Goal: Task Accomplishment & Management: Complete application form

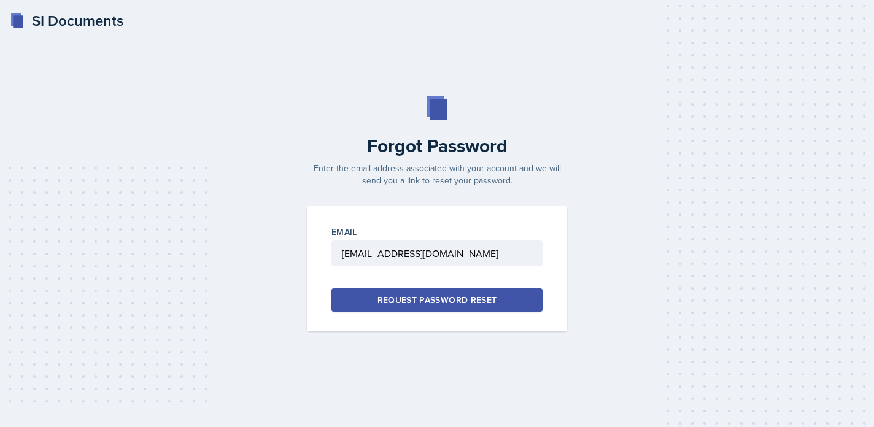
type input "bagherpourm1@gator.uhd.edu"
click at [468, 299] on div "Request Password Reset" at bounding box center [437, 300] width 120 height 12
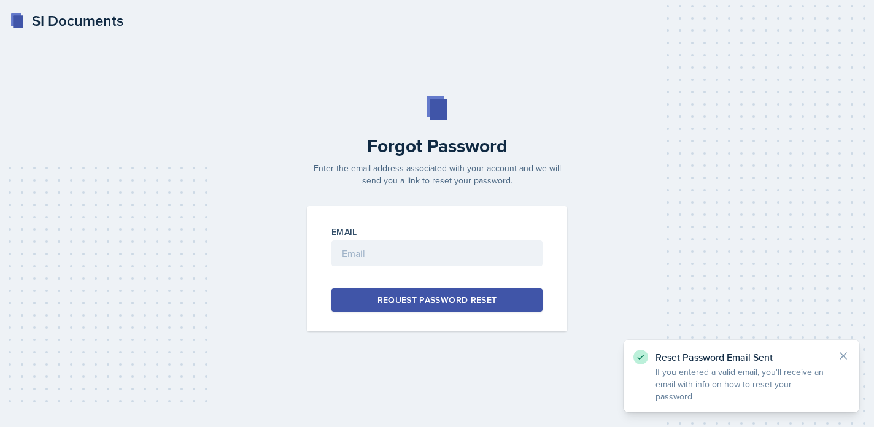
click at [845, 355] on icon at bounding box center [843, 356] width 12 height 12
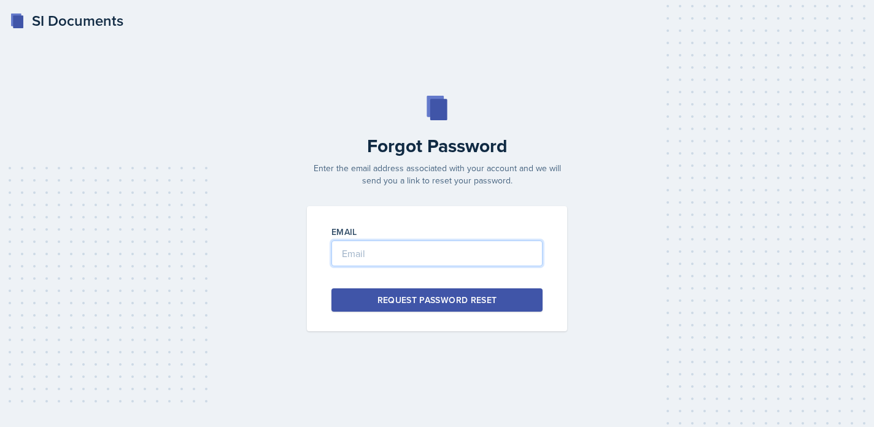
click at [433, 245] on input "email" at bounding box center [436, 254] width 211 height 26
paste input "[EMAIL_ADDRESS][DOMAIN_NAME]"
type input "[EMAIL_ADDRESS][DOMAIN_NAME]"
click at [439, 300] on div "Request Password Reset" at bounding box center [437, 300] width 120 height 12
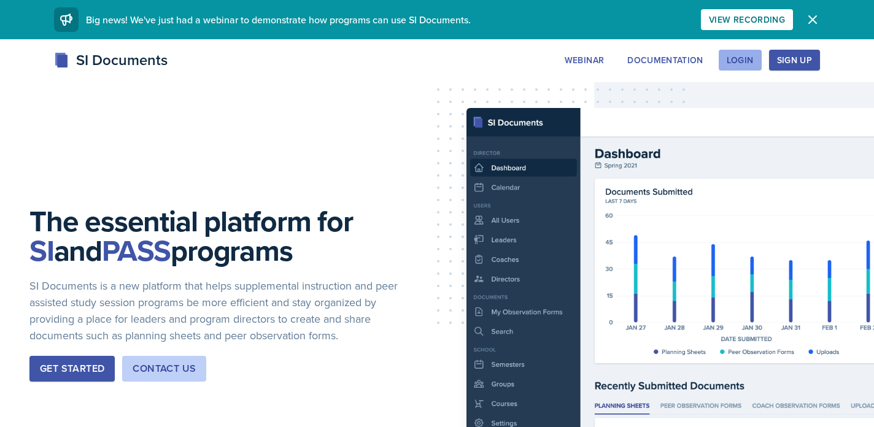
click at [740, 59] on div "Login" at bounding box center [740, 60] width 27 height 10
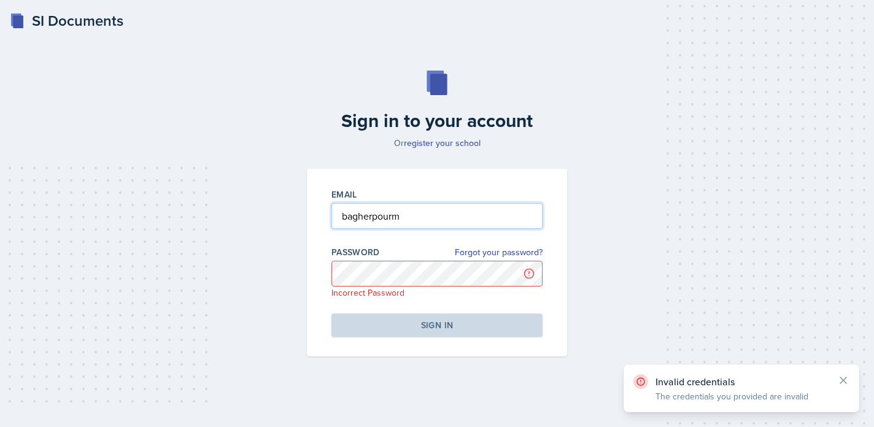
drag, startPoint x: 408, startPoint y: 223, endPoint x: 266, endPoint y: 217, distance: 141.9
click at [266, 217] on div "Sign in to your account Or register your school Email bagherpourm Password Forg…" at bounding box center [437, 213] width 835 height 365
paste input "https://sidocuments.com/leader/dashboard"
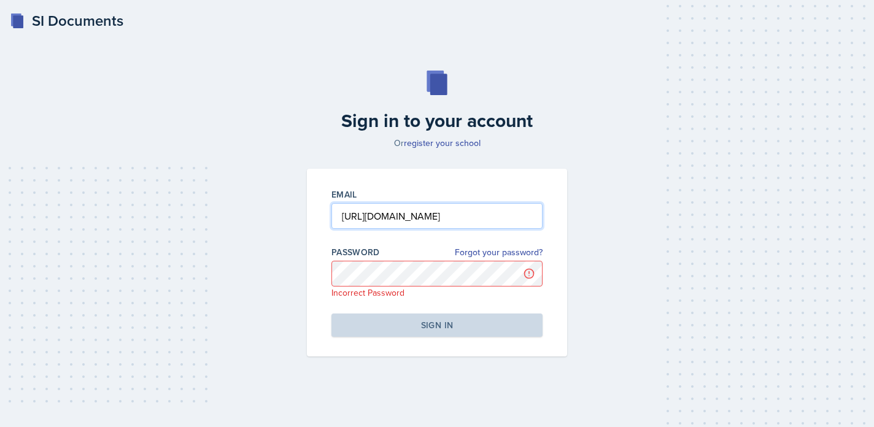
paste input "bagherpourm1@gator.uhd.edu"
type input "bagherpourm1@gator.uhd.edu"
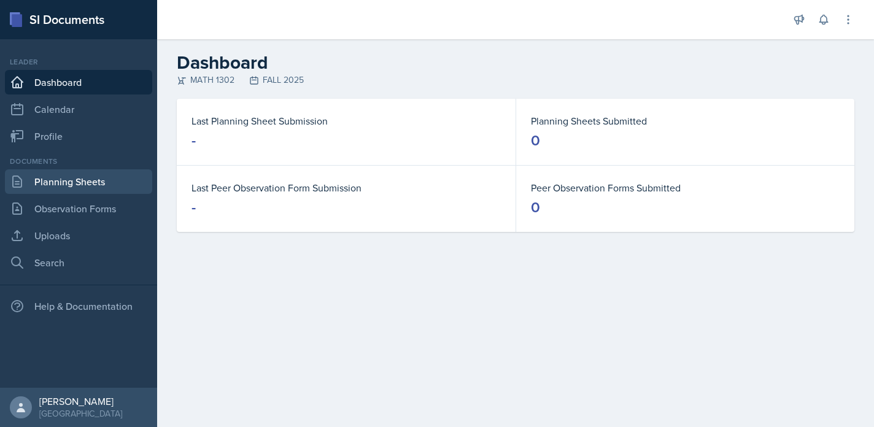
click at [68, 184] on link "Planning Sheets" at bounding box center [78, 181] width 147 height 25
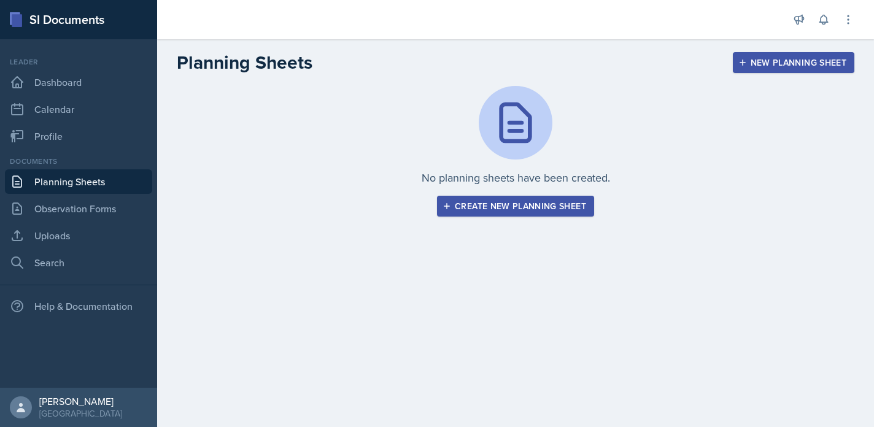
click at [530, 207] on div "Create new planning sheet" at bounding box center [515, 206] width 141 height 10
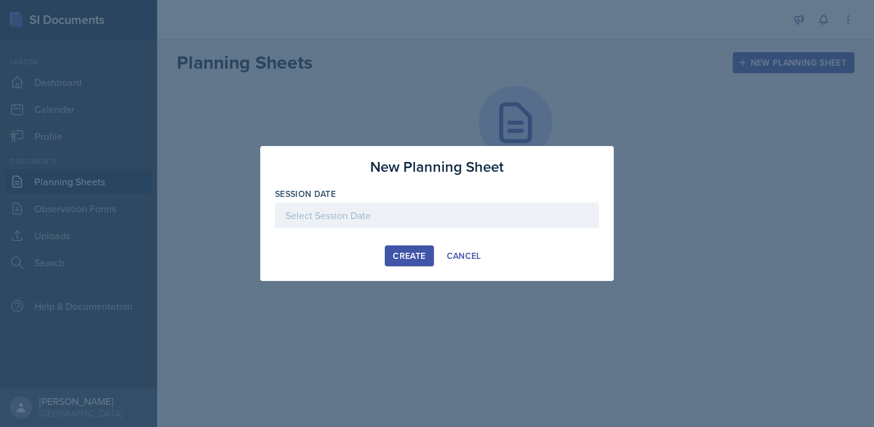
click at [393, 215] on div at bounding box center [437, 216] width 324 height 26
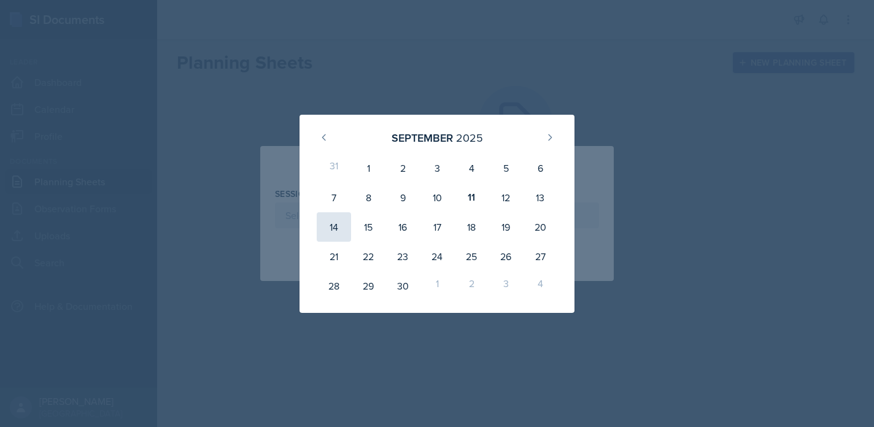
click at [333, 220] on div "14" at bounding box center [334, 226] width 34 height 29
type input "September 14th, 2025"
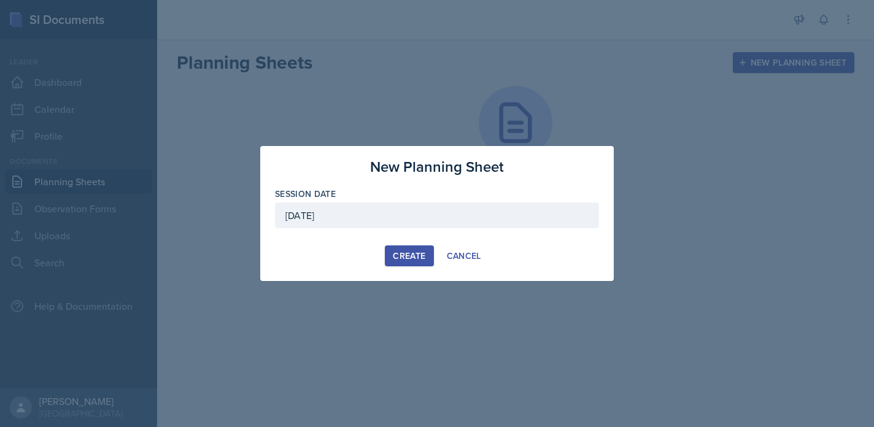
click at [411, 261] on div "Create" at bounding box center [409, 256] width 33 height 10
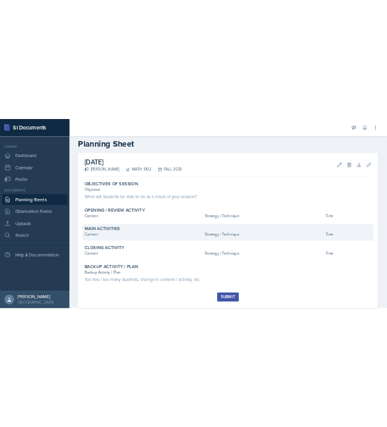
scroll to position [19, 0]
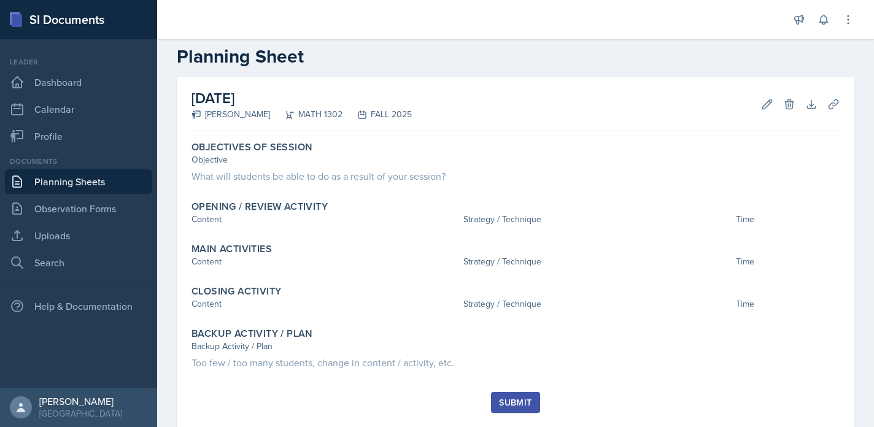
click at [568, 1] on div at bounding box center [472, 19] width 611 height 39
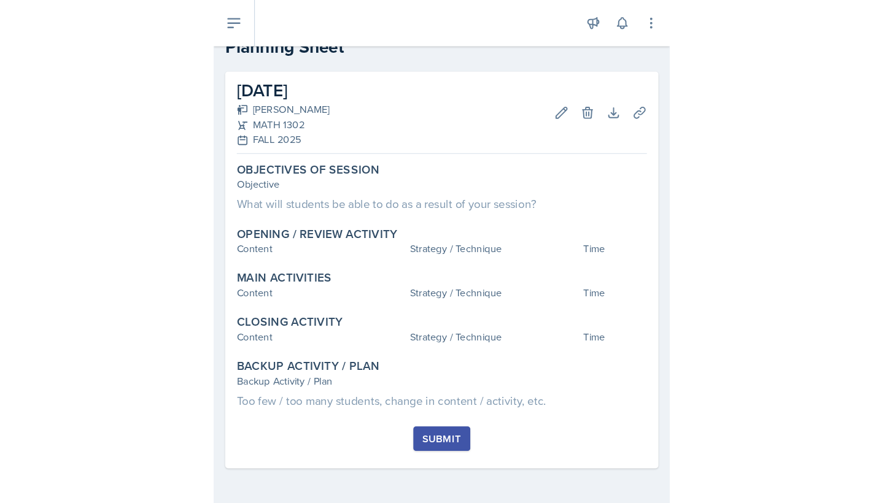
scroll to position [0, 0]
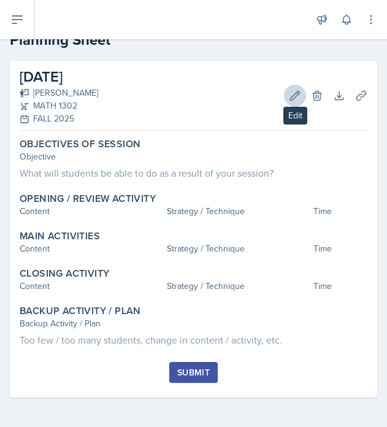
click at [297, 99] on icon at bounding box center [295, 96] width 12 height 12
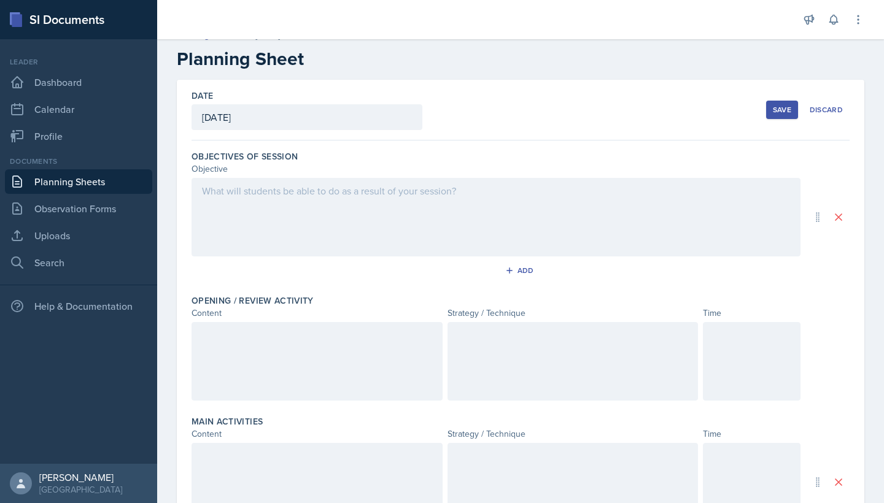
click at [246, 200] on div at bounding box center [495, 217] width 609 height 79
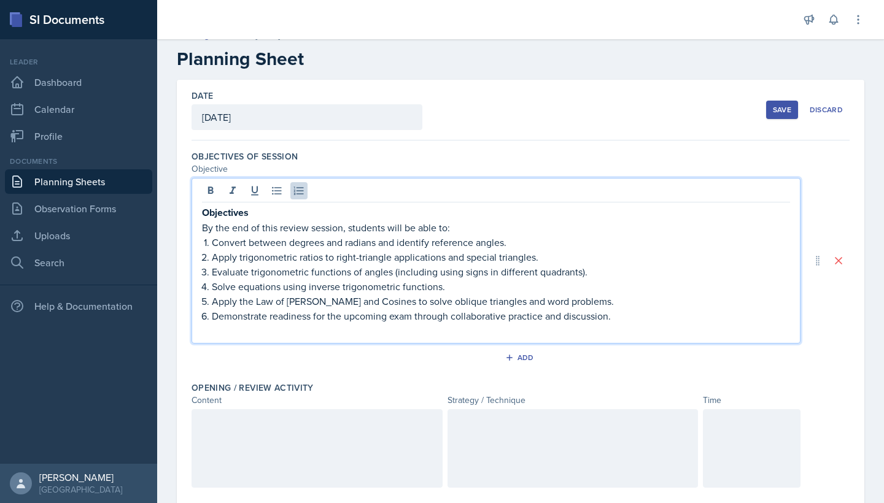
click at [254, 213] on p "Objectives" at bounding box center [496, 212] width 588 height 15
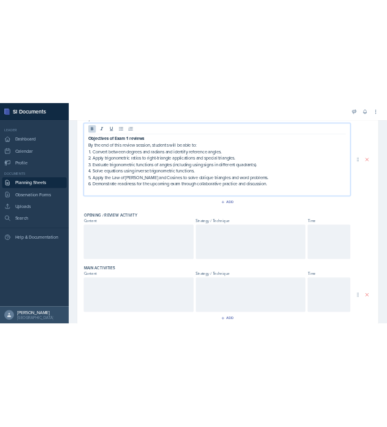
scroll to position [184, 0]
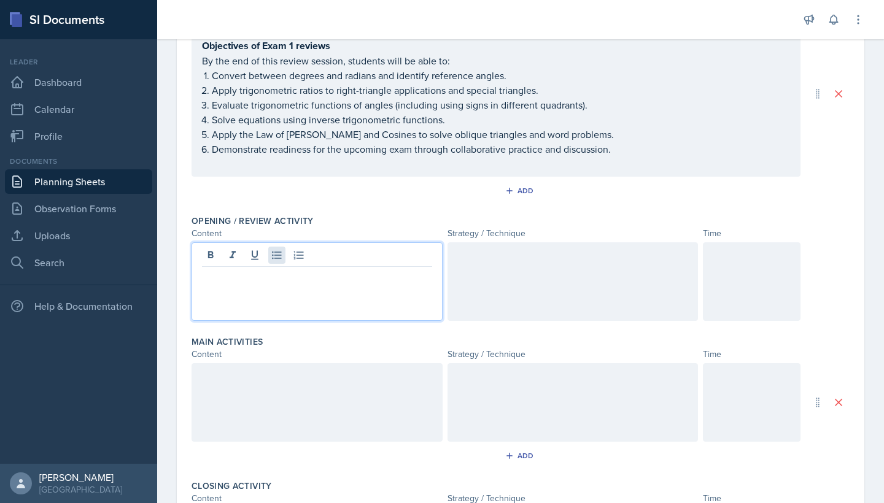
click at [269, 262] on div at bounding box center [316, 281] width 251 height 79
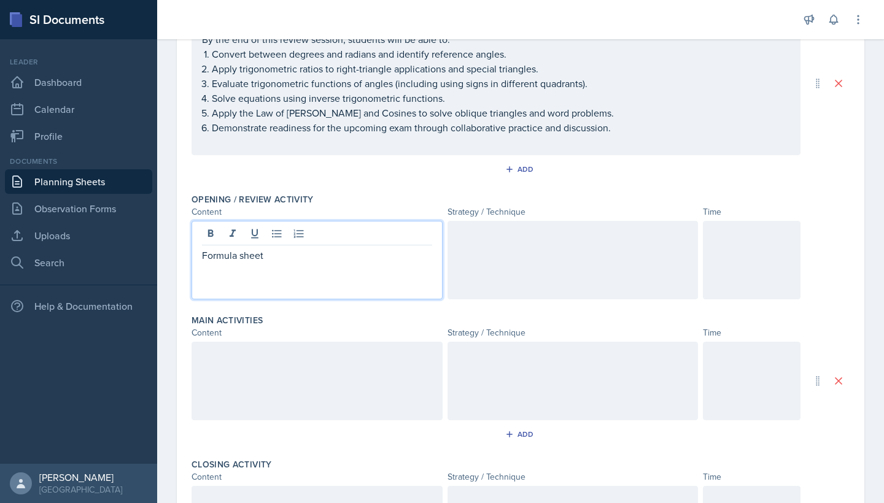
click at [516, 255] on div at bounding box center [572, 260] width 251 height 79
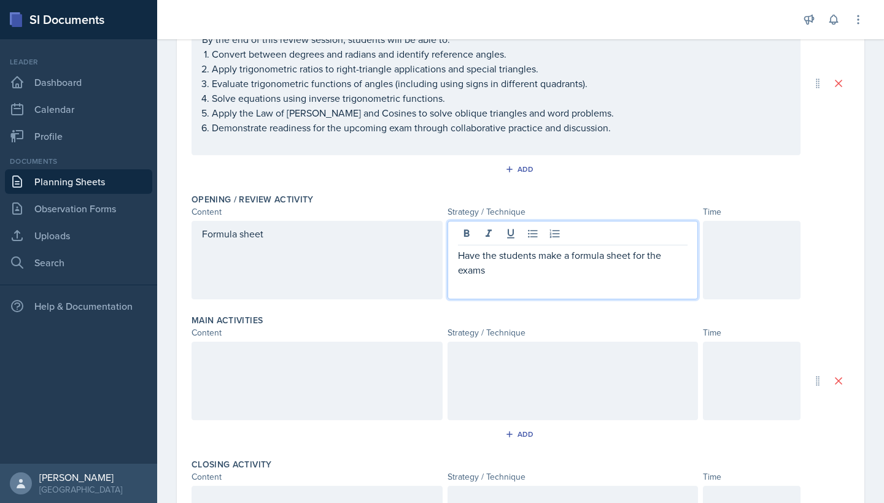
click at [729, 262] on div at bounding box center [752, 260] width 98 height 79
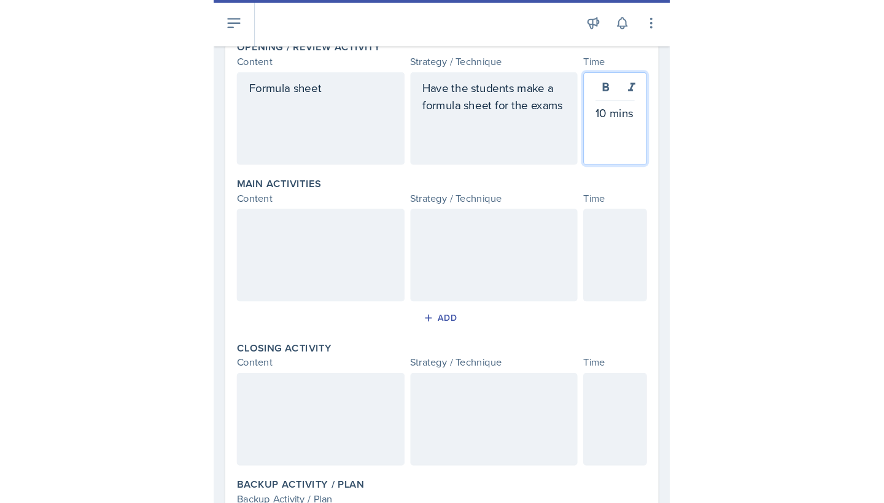
scroll to position [408, 0]
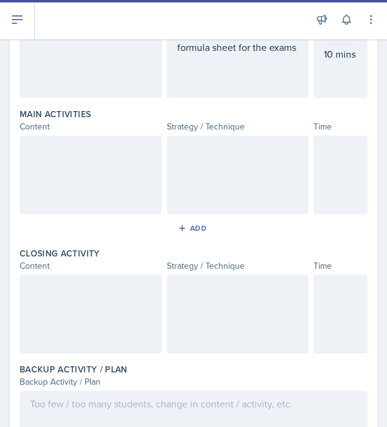
click at [73, 305] on div at bounding box center [91, 314] width 142 height 79
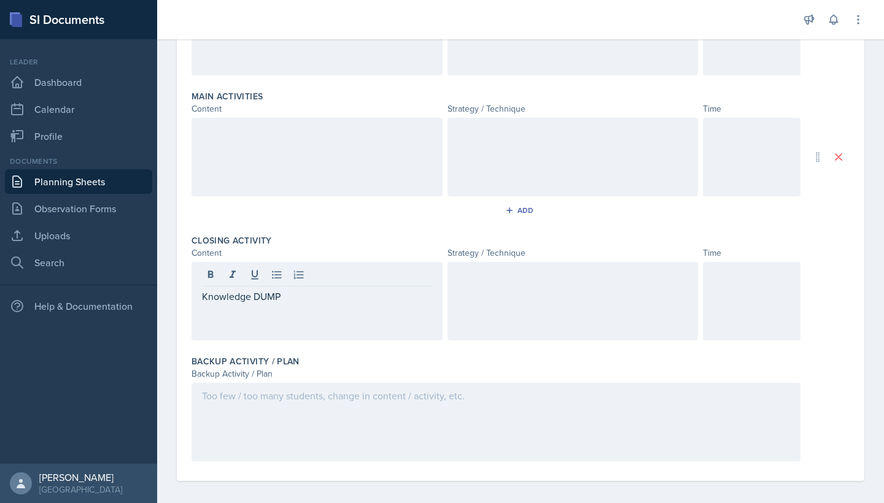
click at [501, 284] on div at bounding box center [572, 301] width 251 height 79
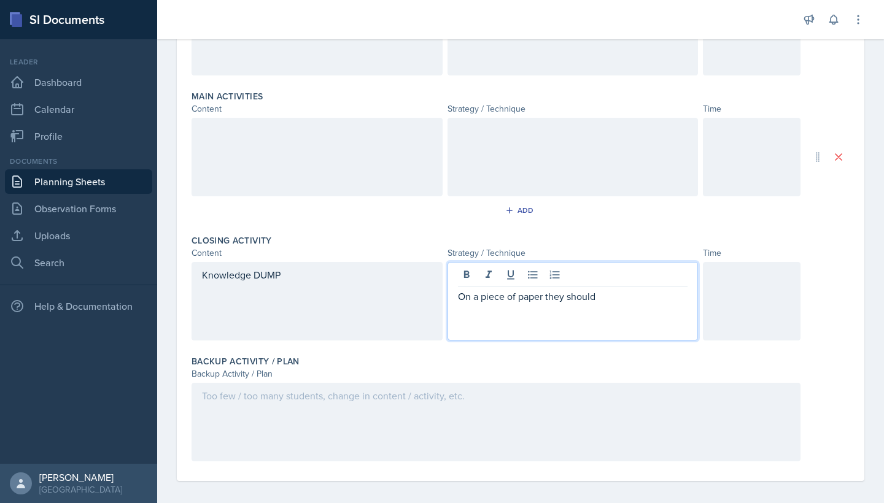
click at [555, 300] on p "On a piece of paper they should" at bounding box center [573, 296] width 230 height 15
click at [598, 300] on p "On a piece of paper students should" at bounding box center [573, 296] width 230 height 15
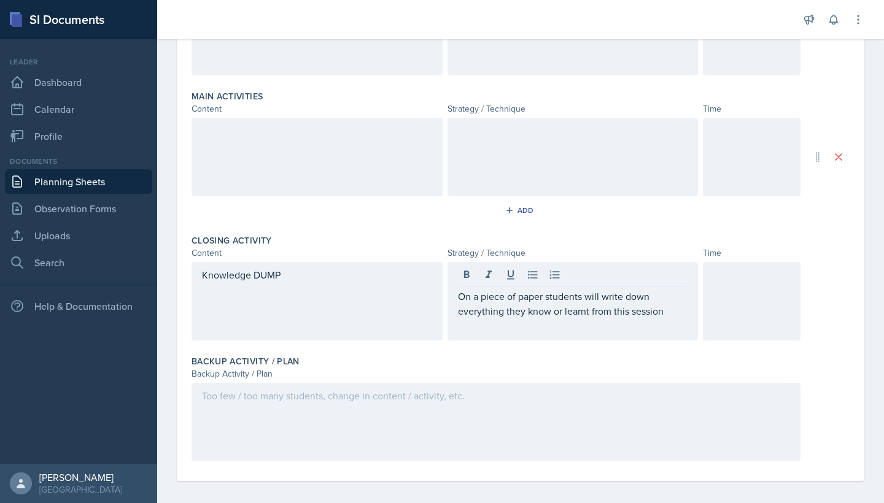
click at [750, 293] on div at bounding box center [752, 301] width 98 height 79
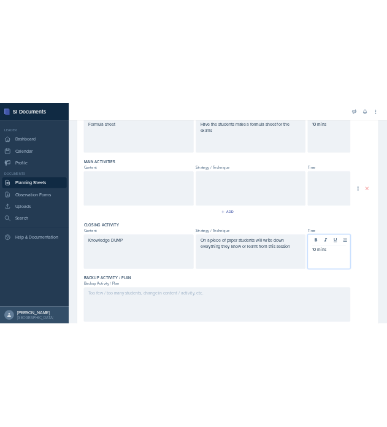
scroll to position [368, 0]
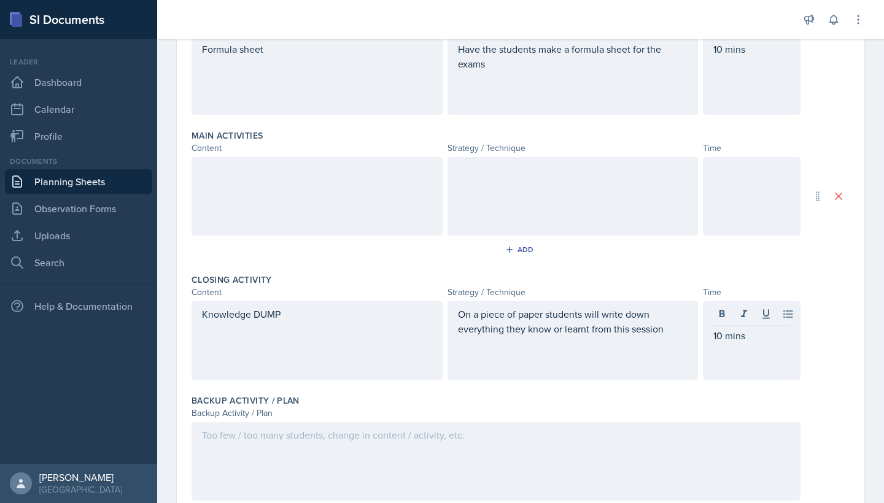
click at [307, 198] on div at bounding box center [316, 196] width 251 height 79
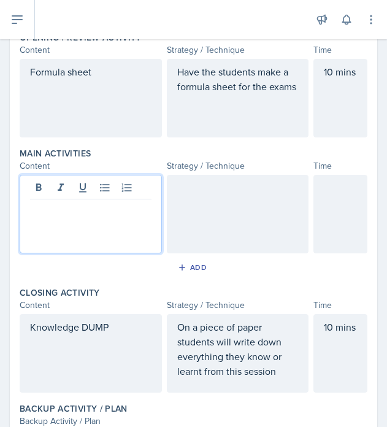
click at [129, 222] on div at bounding box center [91, 214] width 142 height 79
click at [52, 212] on p "Pratcive Exam" at bounding box center [91, 209] width 122 height 15
click at [204, 213] on div at bounding box center [238, 214] width 142 height 79
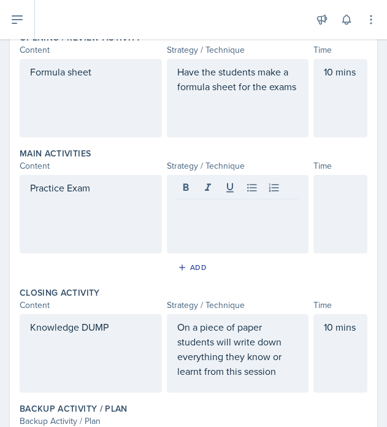
click at [322, 215] on div at bounding box center [341, 214] width 54 height 79
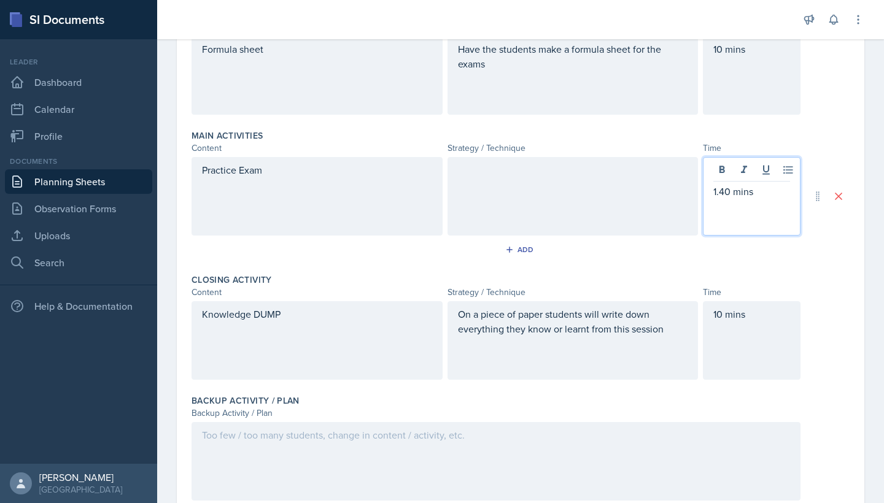
click at [480, 180] on div at bounding box center [572, 196] width 251 height 79
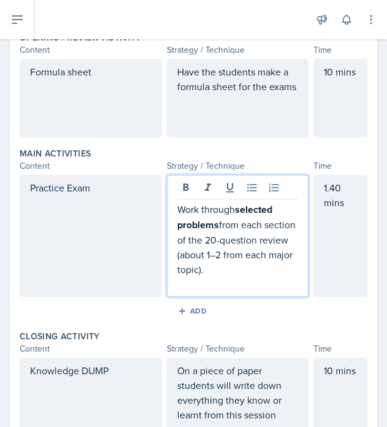
click at [239, 211] on strong "selected problems" at bounding box center [226, 217] width 98 height 29
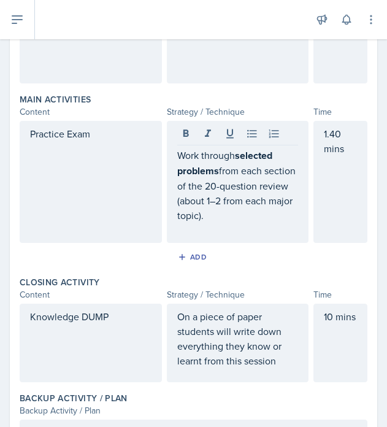
scroll to position [424, 0]
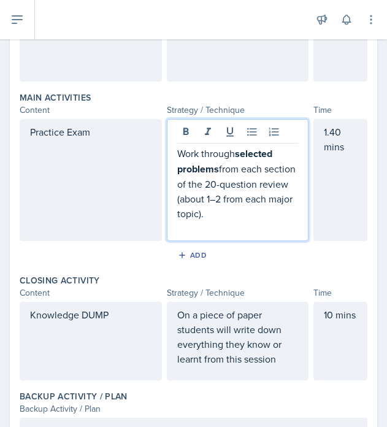
click at [207, 220] on p "Work through selected problems from each section of the 20-question review (abo…" at bounding box center [238, 183] width 122 height 75
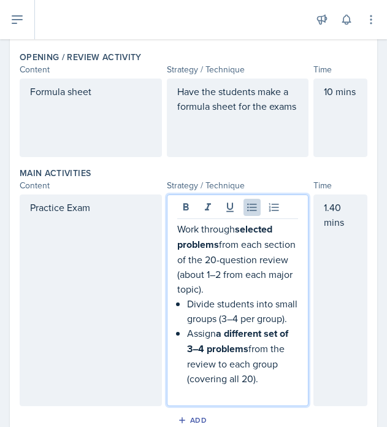
scroll to position [346, 0]
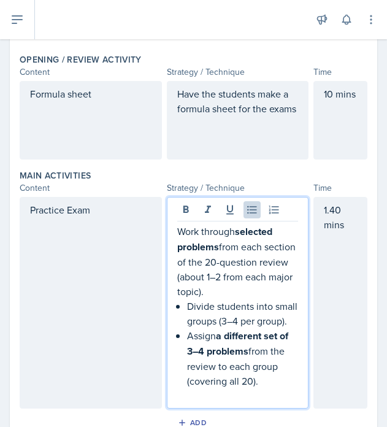
click at [206, 236] on p "Work through selected problems from each section of the 20-question review (abo…" at bounding box center [238, 261] width 122 height 75
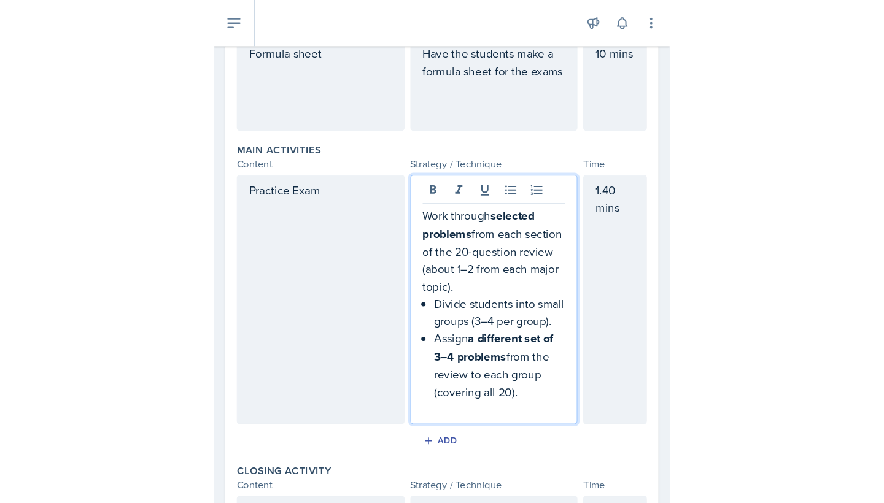
scroll to position [400, 0]
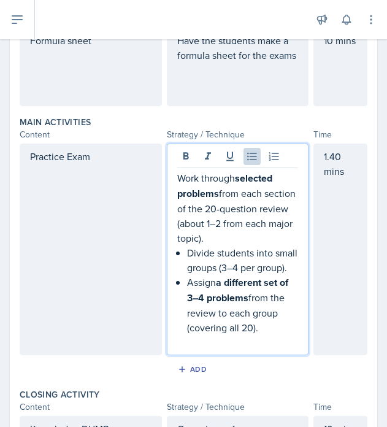
click at [274, 329] on p "Assign a different set of 3–4 problems from the review to each group (covering …" at bounding box center [243, 305] width 112 height 60
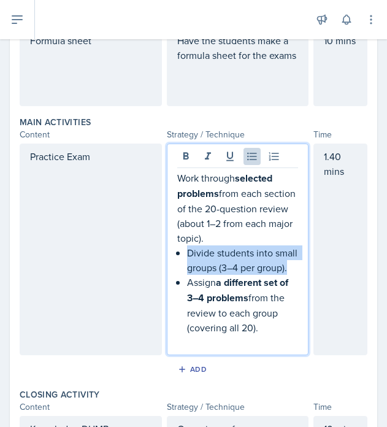
drag, startPoint x: 289, startPoint y: 268, endPoint x: 176, endPoint y: 254, distance: 114.4
click at [187, 254] on p "Divide students into small groups (3–4 per group)." at bounding box center [243, 259] width 112 height 29
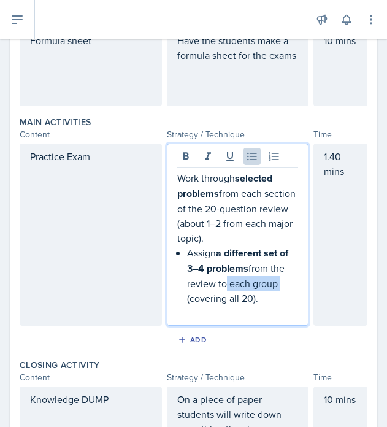
drag, startPoint x: 220, startPoint y: 284, endPoint x: 276, endPoint y: 285, distance: 56.5
click at [276, 285] on p "Assign a different set of 3–4 problems from the review to each group (covering …" at bounding box center [243, 275] width 112 height 60
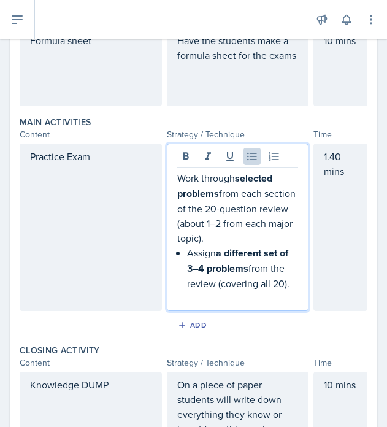
click at [188, 252] on p "Assign a different set of 3–4 problems from the review (covering all 20)." at bounding box center [243, 267] width 112 height 45
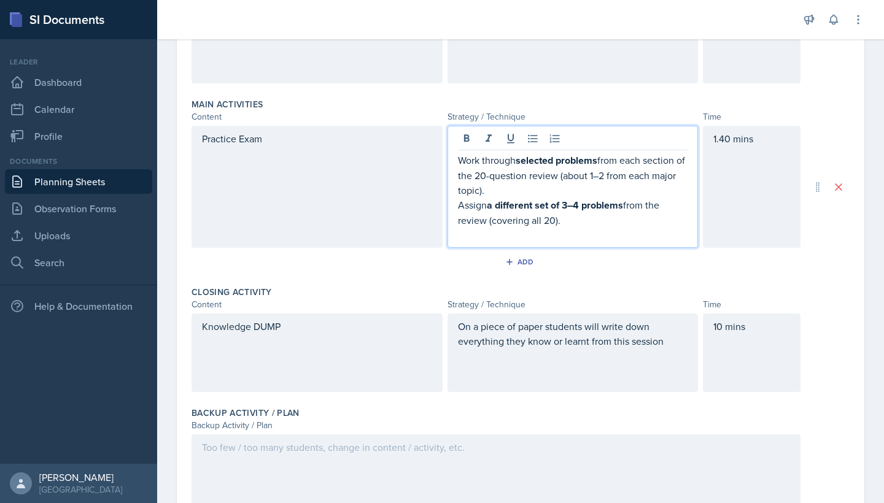
click at [582, 225] on p "Assign a different set of 3–4 problems from the review (covering all 20)." at bounding box center [573, 213] width 230 height 30
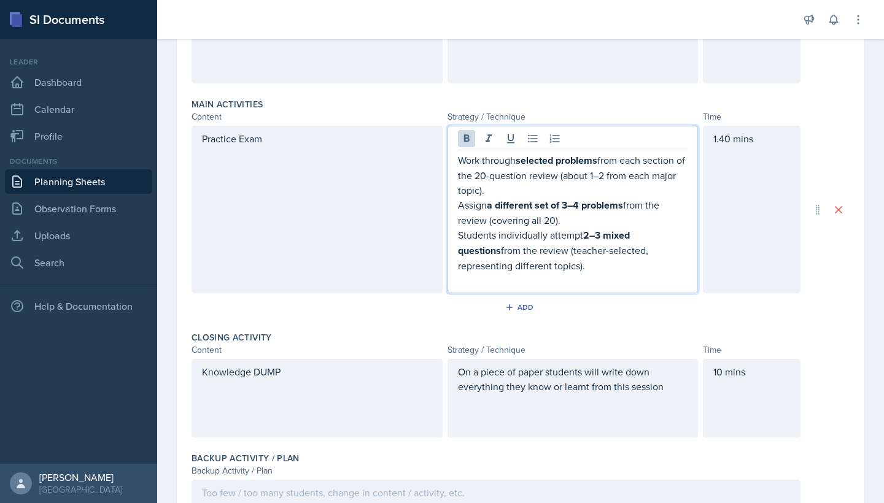
drag, startPoint x: 568, startPoint y: 220, endPoint x: 460, endPoint y: 209, distance: 109.1
click at [460, 209] on p "Assign a different set of 3–4 problems from the review (covering all 20)." at bounding box center [573, 213] width 230 height 30
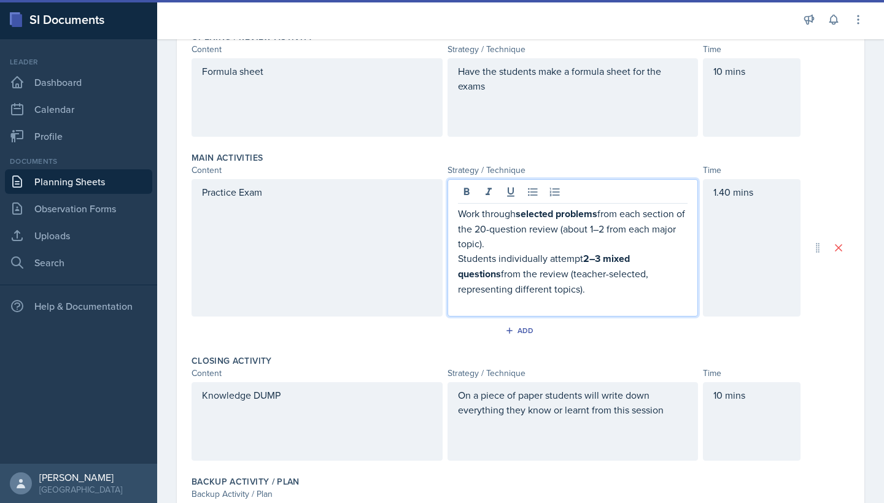
scroll to position [354, 0]
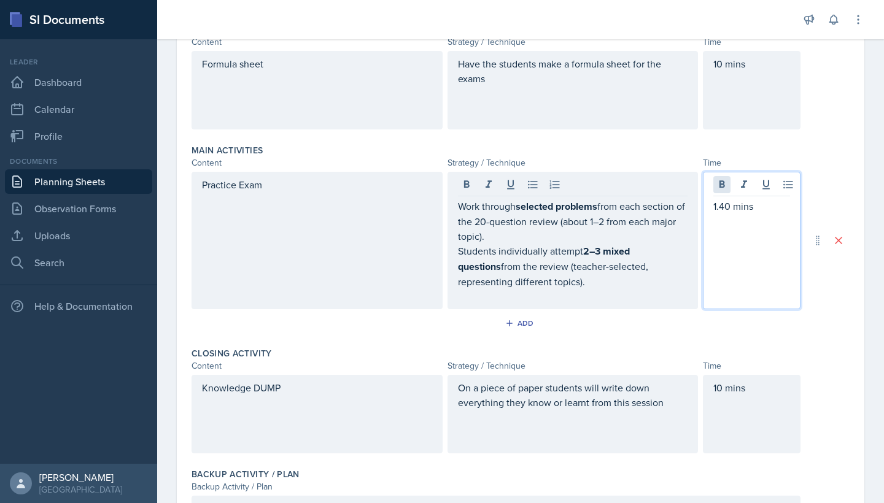
click at [721, 189] on div "1.40 mins" at bounding box center [752, 240] width 98 height 137
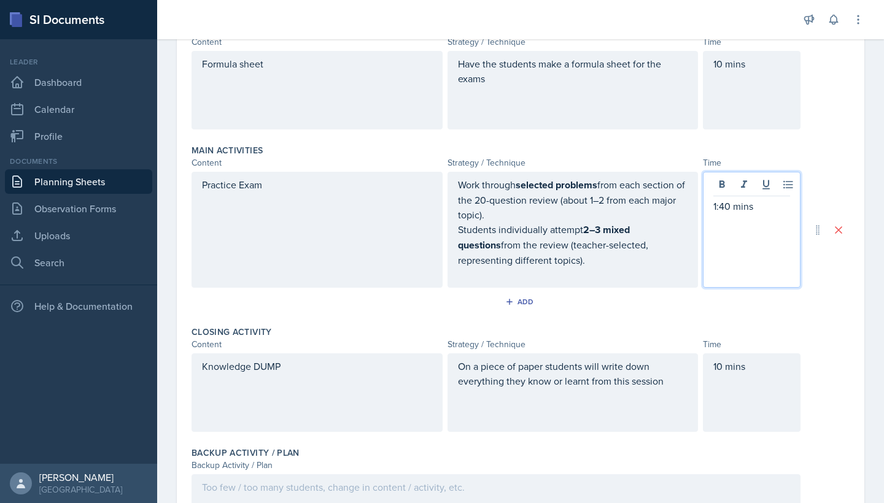
click at [808, 326] on div "Closing Activity" at bounding box center [520, 332] width 658 height 12
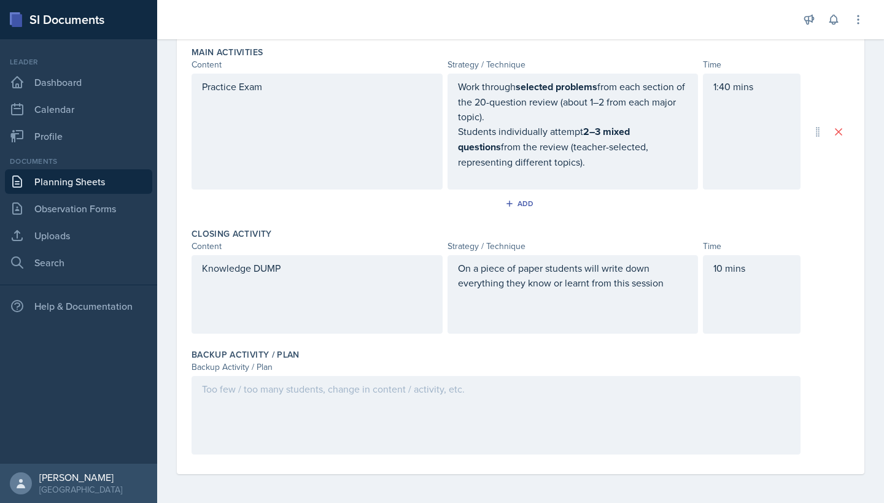
scroll to position [0, 0]
click at [271, 137] on div "Practice Exam" at bounding box center [316, 132] width 251 height 116
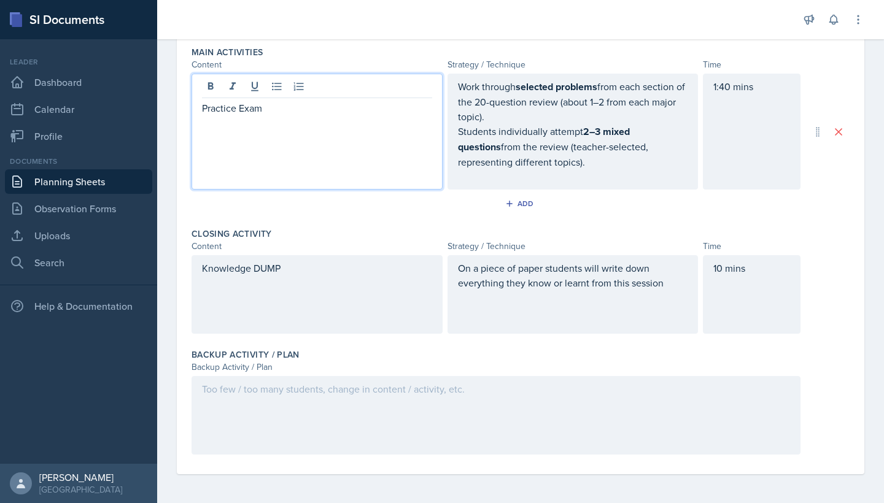
click at [280, 112] on p "Practice Exam" at bounding box center [317, 108] width 230 height 15
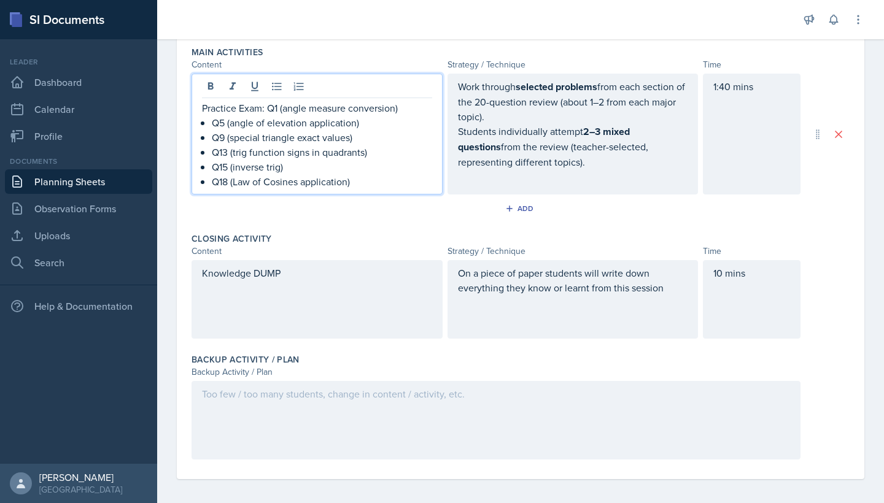
click at [268, 109] on p "Practice Exam: Q1 (angle measure conversion)" at bounding box center [317, 108] width 230 height 15
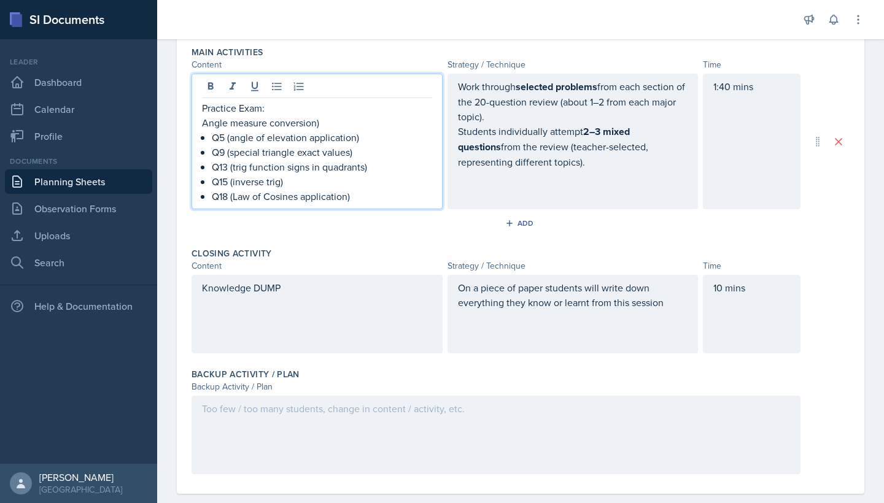
click at [335, 124] on p "Angle measure conversion)" at bounding box center [317, 122] width 230 height 15
click at [231, 139] on p "Q5 (angle of elevation application)" at bounding box center [322, 137] width 220 height 15
click at [235, 156] on p "Q9 (special triangle exact values)" at bounding box center [322, 152] width 220 height 15
click at [323, 153] on p "Special triangle exact values)" at bounding box center [317, 152] width 230 height 15
click at [344, 139] on p "Angle of elevation application)" at bounding box center [317, 137] width 230 height 15
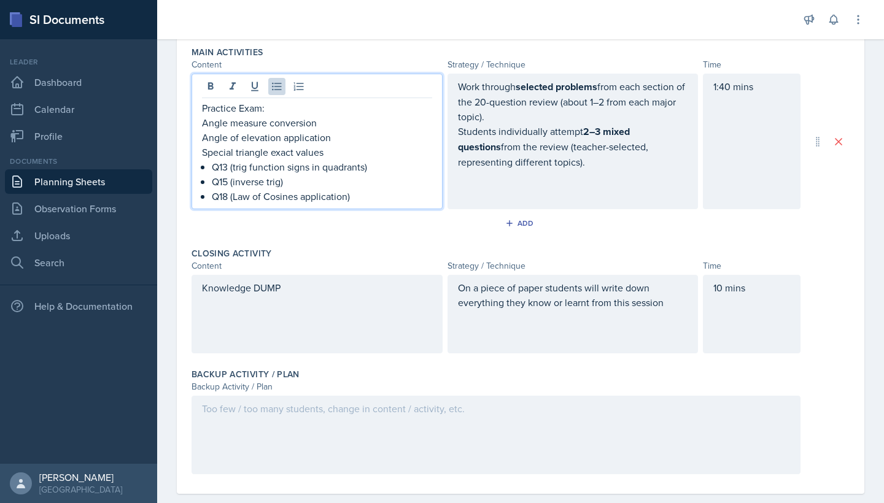
click at [374, 168] on p "Q13 (trig function signs in quadrants)" at bounding box center [322, 167] width 220 height 15
click at [235, 167] on p "Q13 (trig function signs in quadrants" at bounding box center [322, 167] width 220 height 15
click at [295, 181] on p "Q15 (inverse trig)" at bounding box center [322, 181] width 220 height 15
click at [382, 195] on p "Q18 (Law of Cosines application)" at bounding box center [322, 196] width 220 height 15
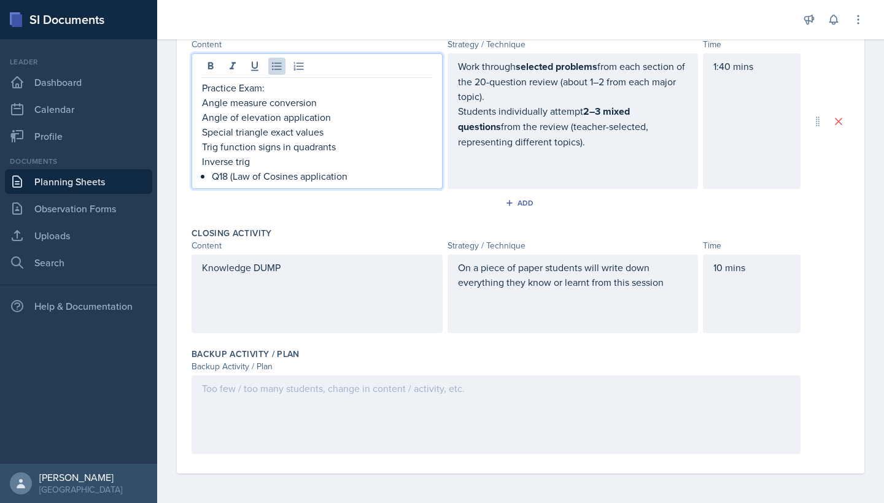
scroll to position [472, 0]
click at [236, 177] on p "Q18 (Law of Cosines application" at bounding box center [322, 176] width 220 height 15
click at [323, 397] on div at bounding box center [495, 415] width 609 height 79
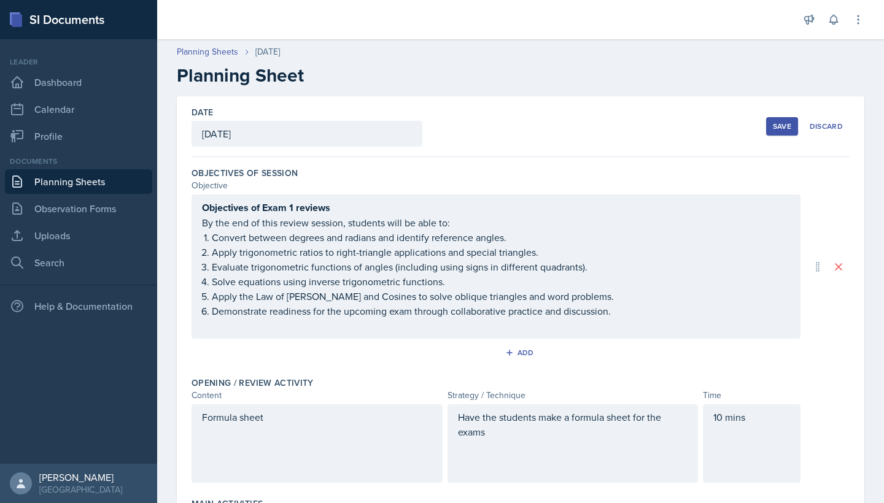
scroll to position [0, 0]
click at [788, 129] on div "Save" at bounding box center [782, 127] width 18 height 10
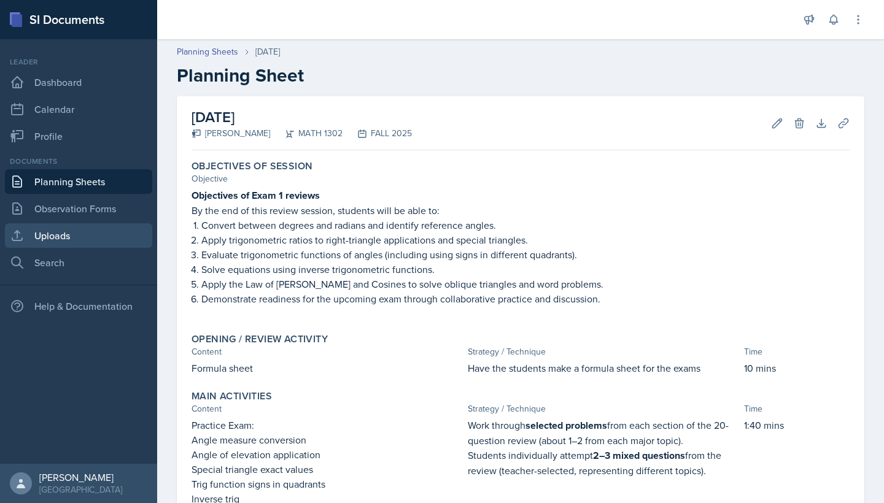
click at [69, 241] on link "Uploads" at bounding box center [78, 235] width 147 height 25
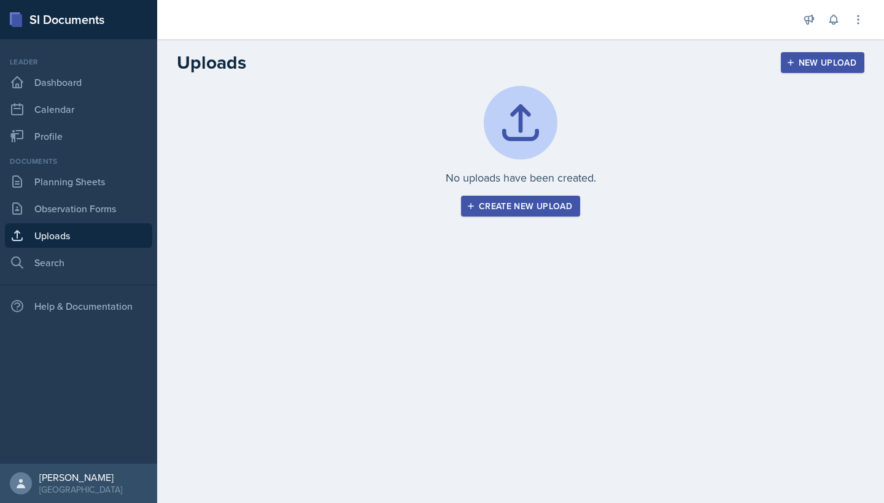
click at [499, 199] on button "Create new upload" at bounding box center [520, 206] width 119 height 21
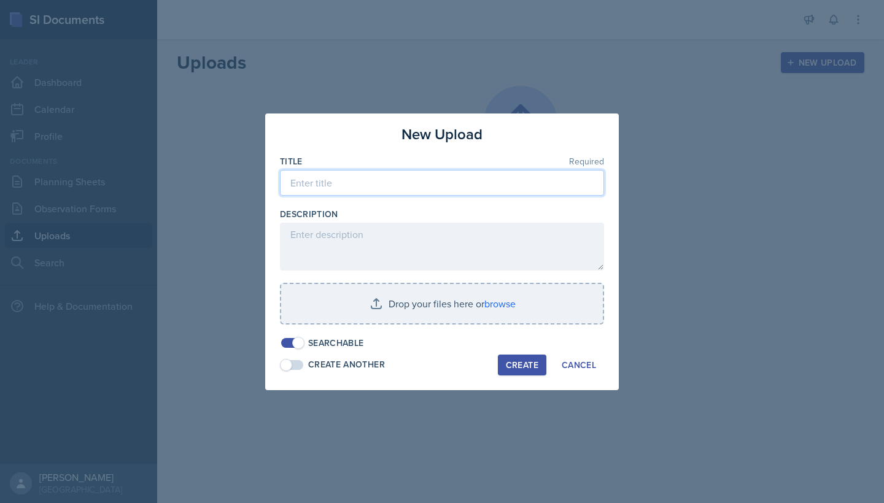
click at [460, 187] on input at bounding box center [442, 183] width 324 height 26
type input "Exam 1 review (Trigonometry)"
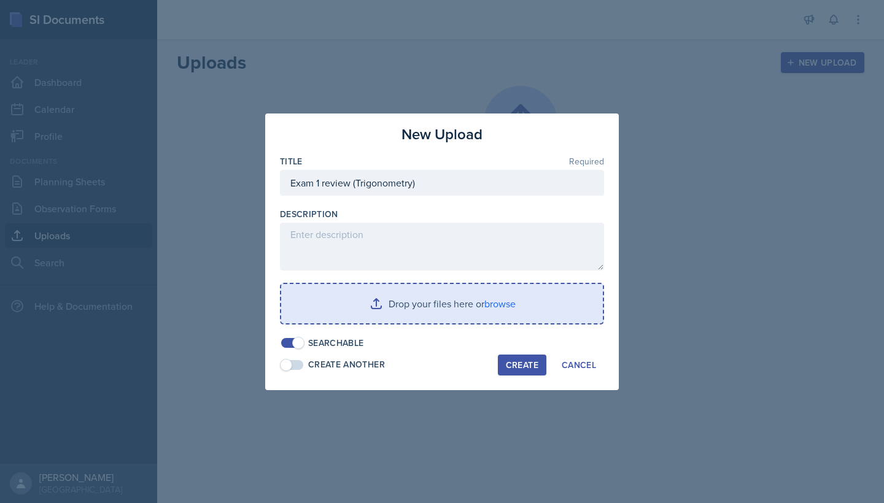
drag, startPoint x: 411, startPoint y: 210, endPoint x: 497, endPoint y: 303, distance: 126.8
click at [497, 303] on input "file" at bounding box center [442, 303] width 322 height 39
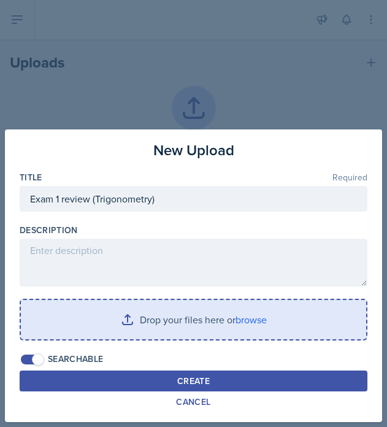
click at [254, 317] on input "file" at bounding box center [194, 319] width 346 height 39
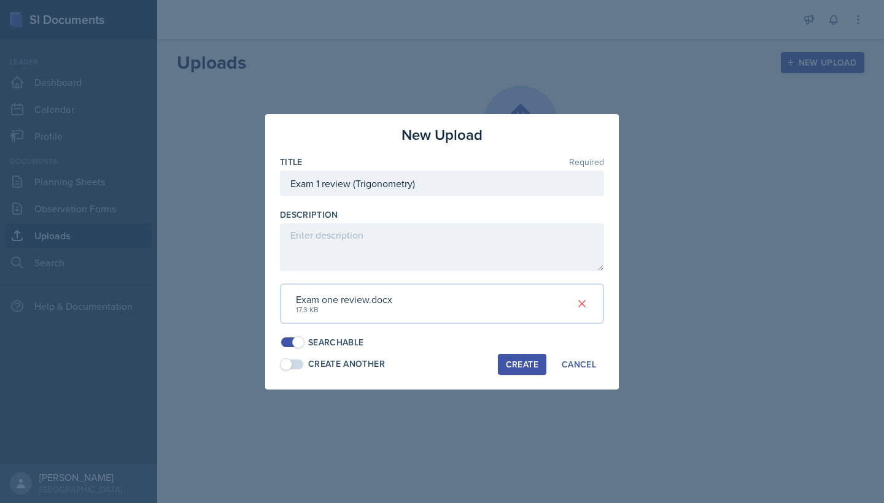
click at [513, 364] on div "Create" at bounding box center [522, 365] width 33 height 10
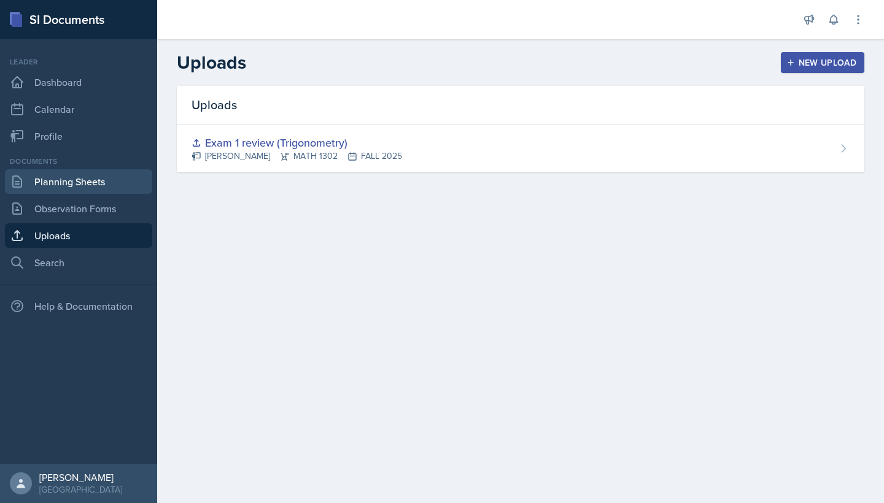
click at [83, 190] on link "Planning Sheets" at bounding box center [78, 181] width 147 height 25
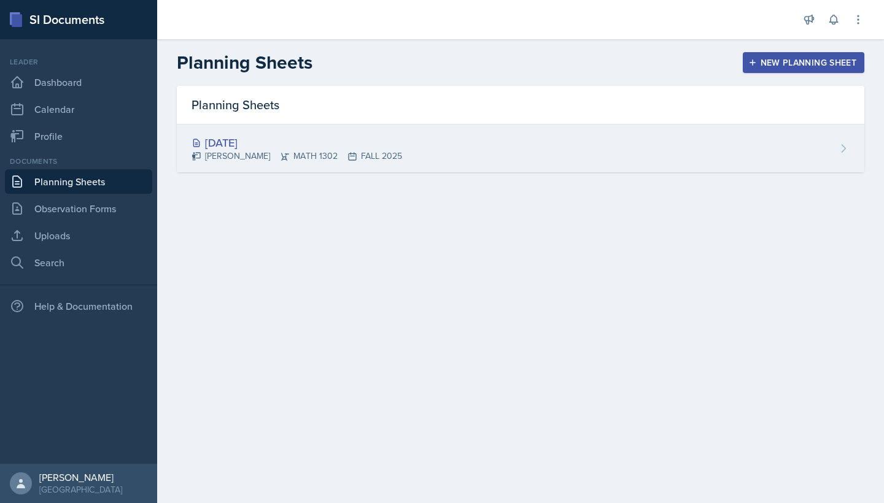
click at [598, 146] on div "Sep 14th, 2025 Mahla Bagerpour MATH 1302 FALL 2025" at bounding box center [520, 149] width 687 height 48
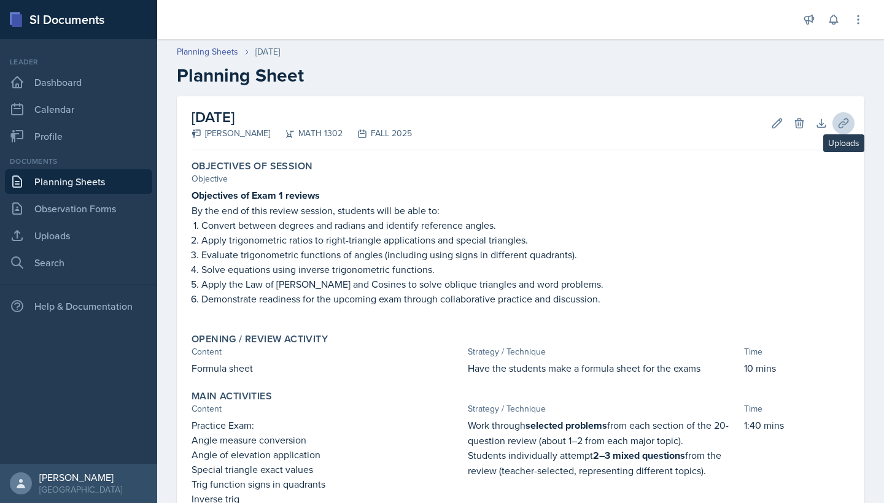
click at [848, 126] on icon at bounding box center [843, 123] width 12 height 12
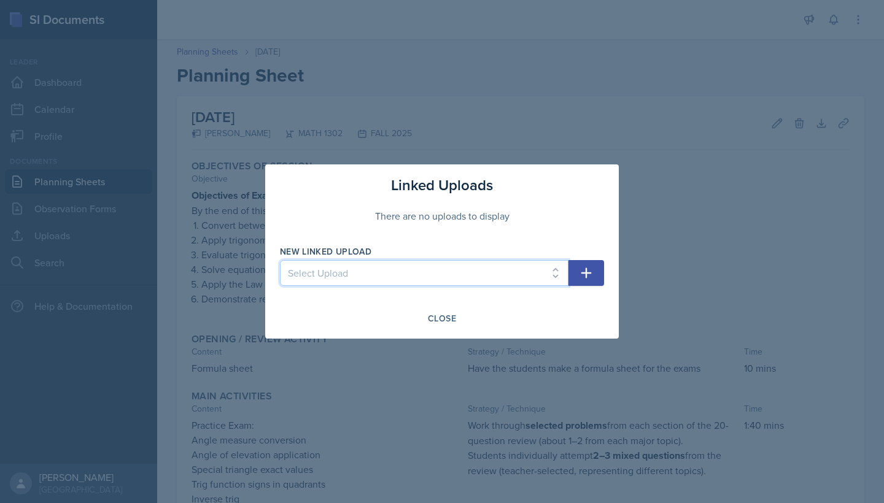
select select "7bb47b9a-a53b-4842-b70e-5400c9ddf7f7"
click at [587, 280] on icon "button" at bounding box center [586, 273] width 15 height 15
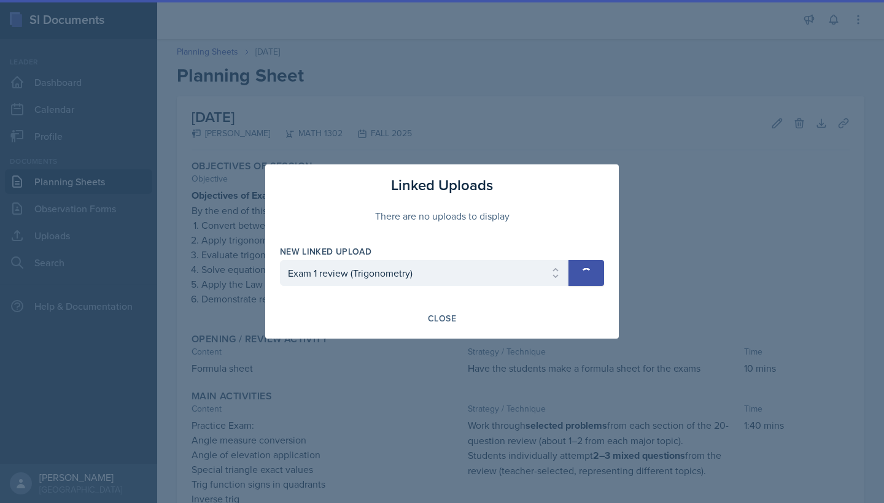
select select
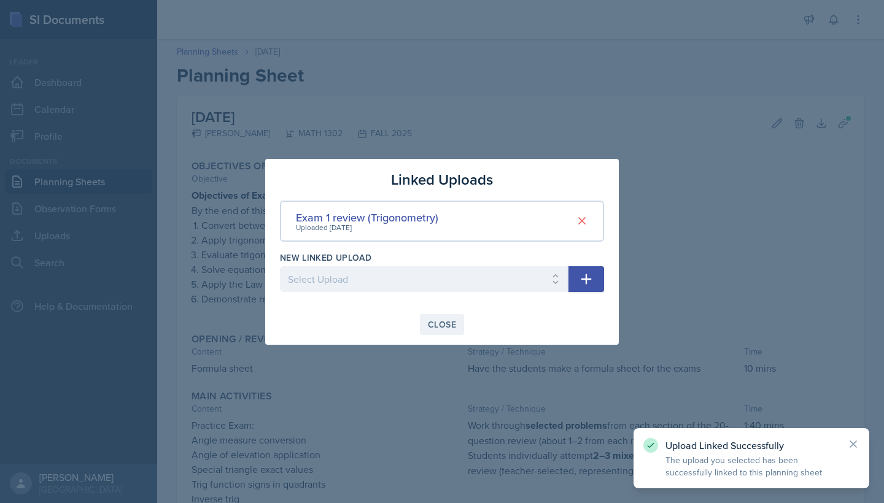
click at [441, 328] on div "Close" at bounding box center [442, 325] width 28 height 10
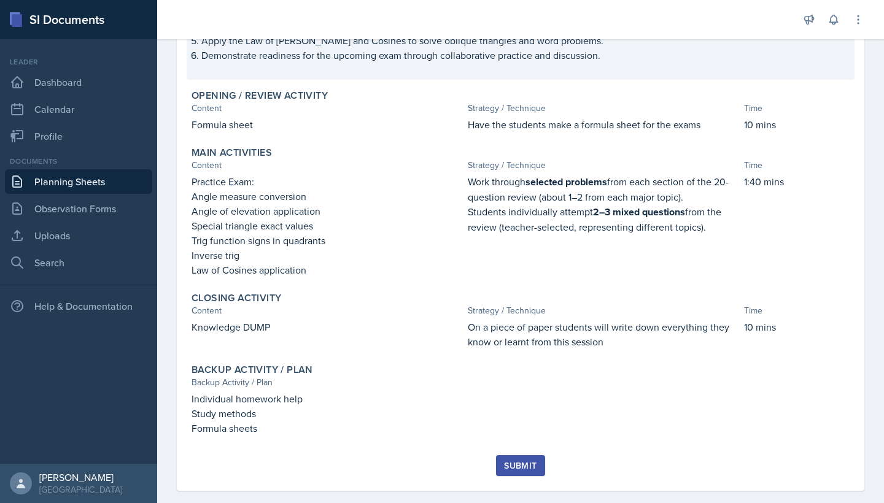
scroll to position [245, 0]
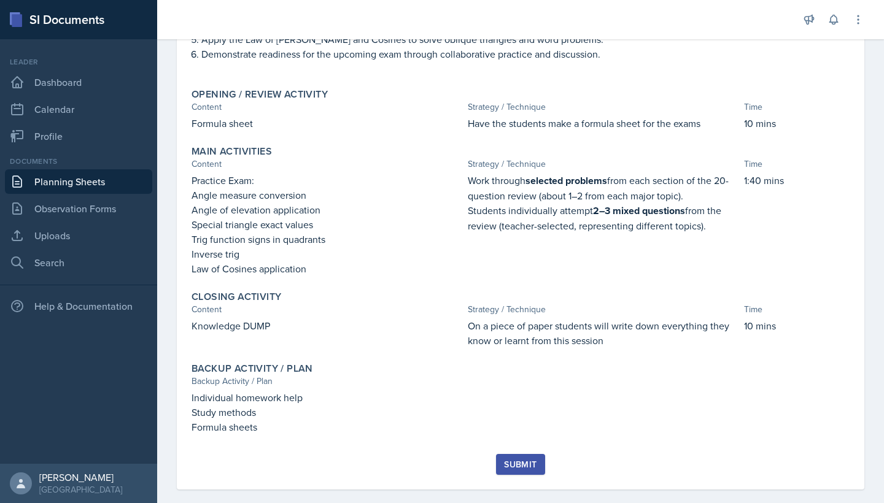
click at [534, 427] on div "Submit" at bounding box center [520, 465] width 33 height 10
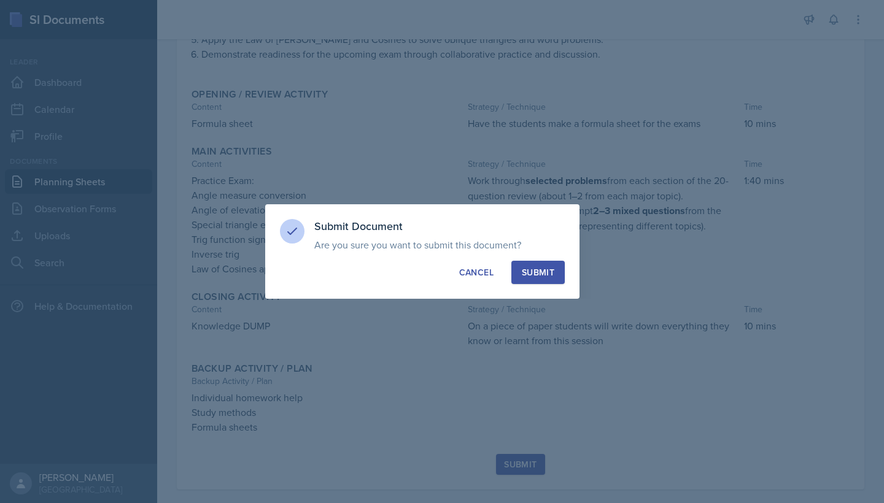
click at [547, 274] on div "Submit" at bounding box center [538, 272] width 33 height 12
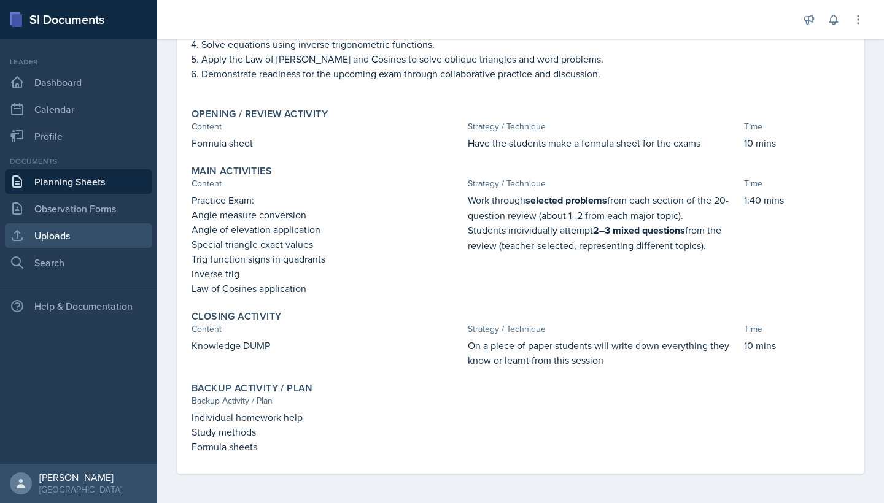
click at [65, 235] on link "Uploads" at bounding box center [78, 235] width 147 height 25
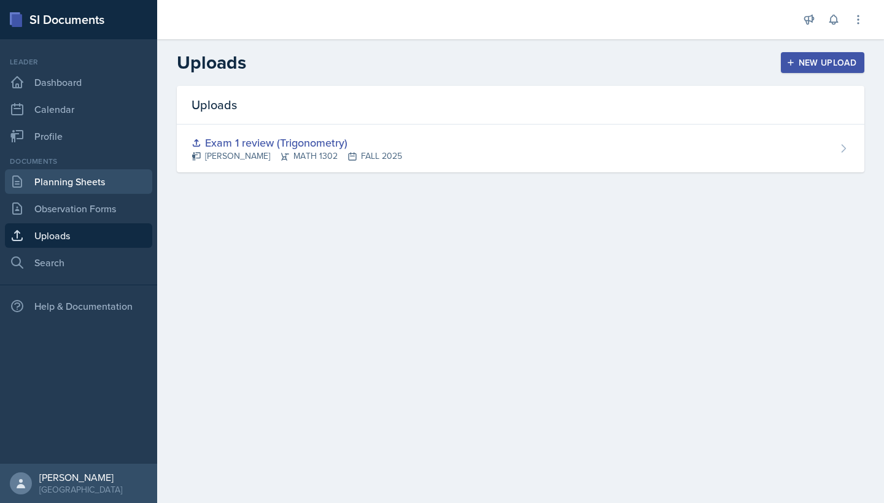
click at [55, 177] on link "Planning Sheets" at bounding box center [78, 181] width 147 height 25
